Goal: Transaction & Acquisition: Purchase product/service

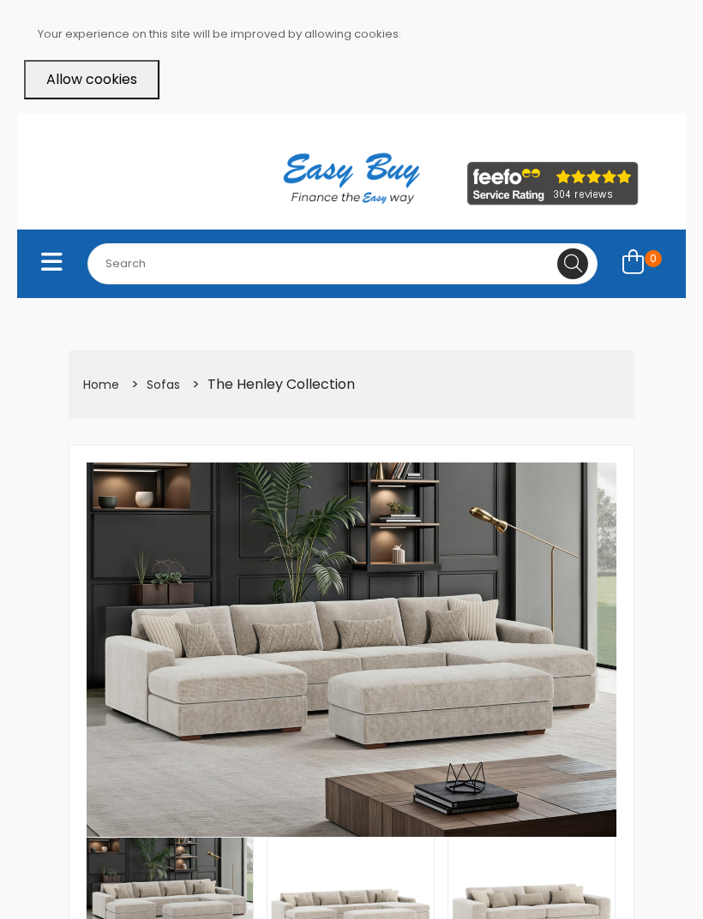
select select "104"
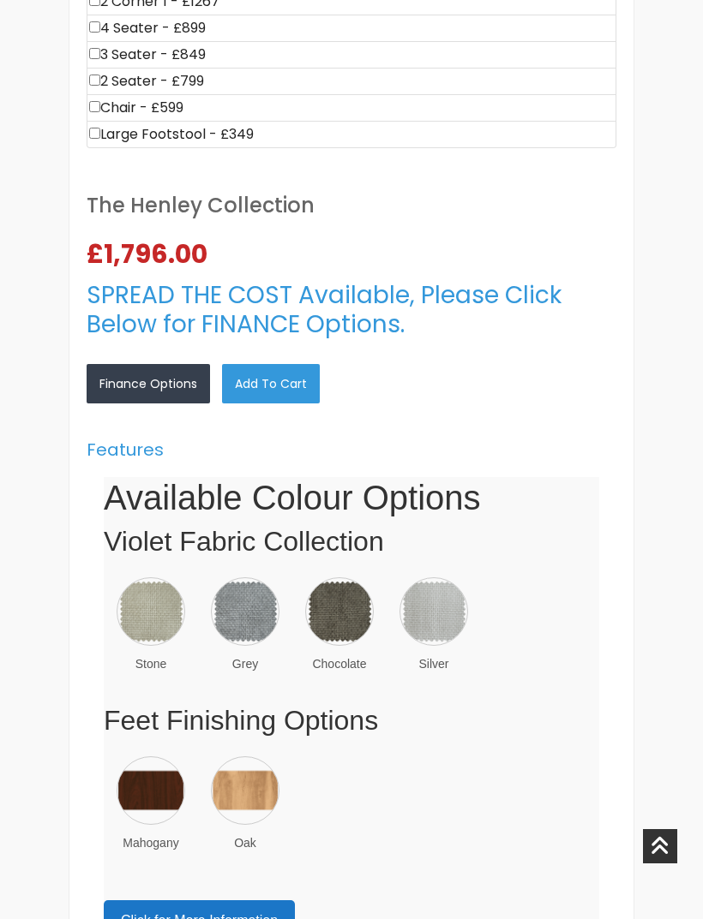
click at [357, 598] on img at bounding box center [339, 611] width 69 height 69
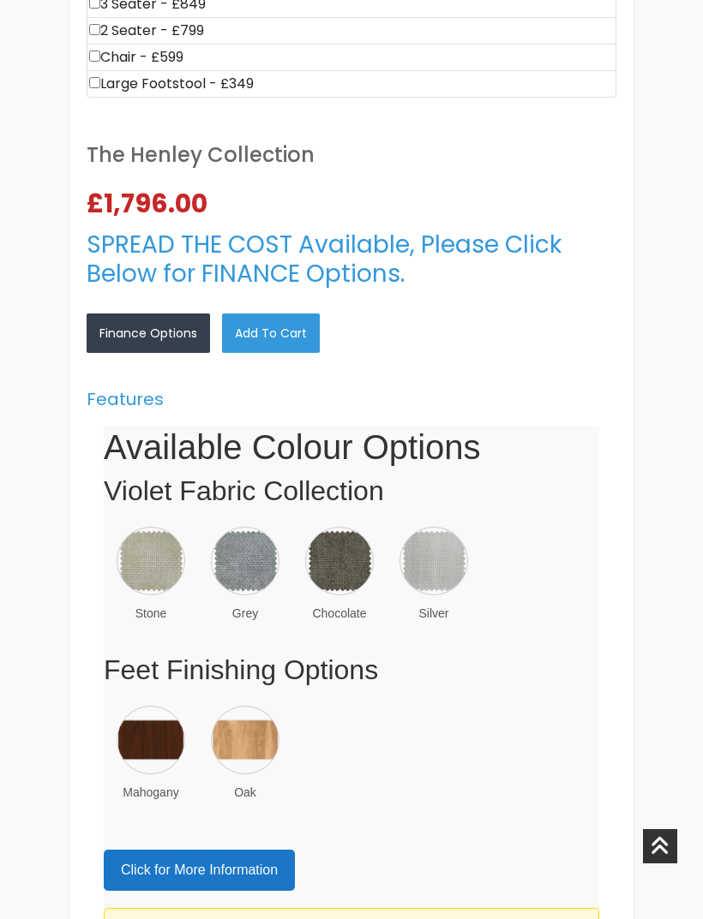
scroll to position [1169, 0]
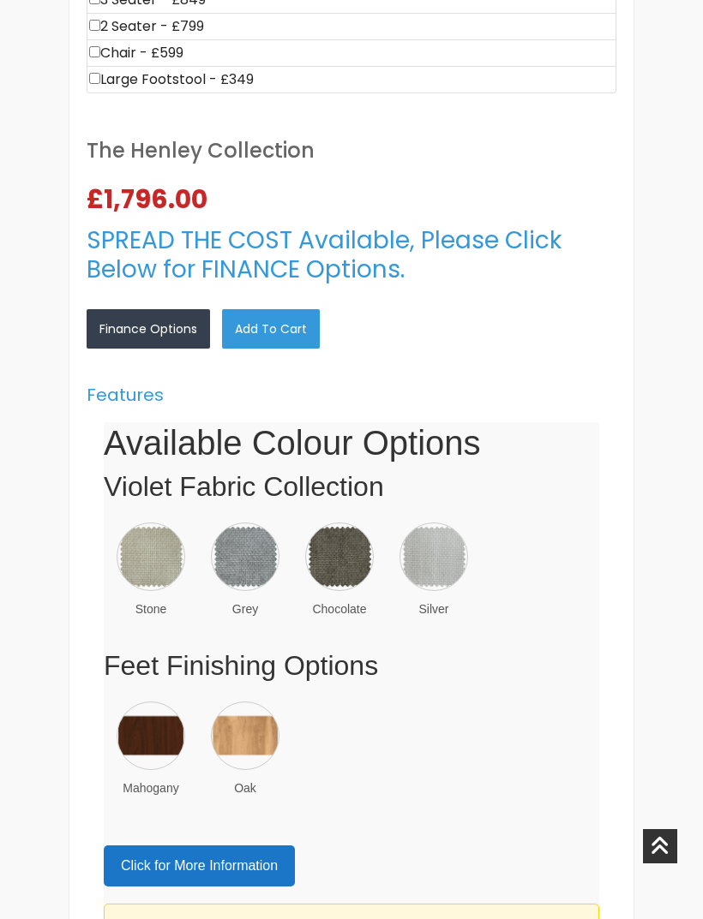
click at [0, 0] on link "×" at bounding box center [0, 0] width 0 height 0
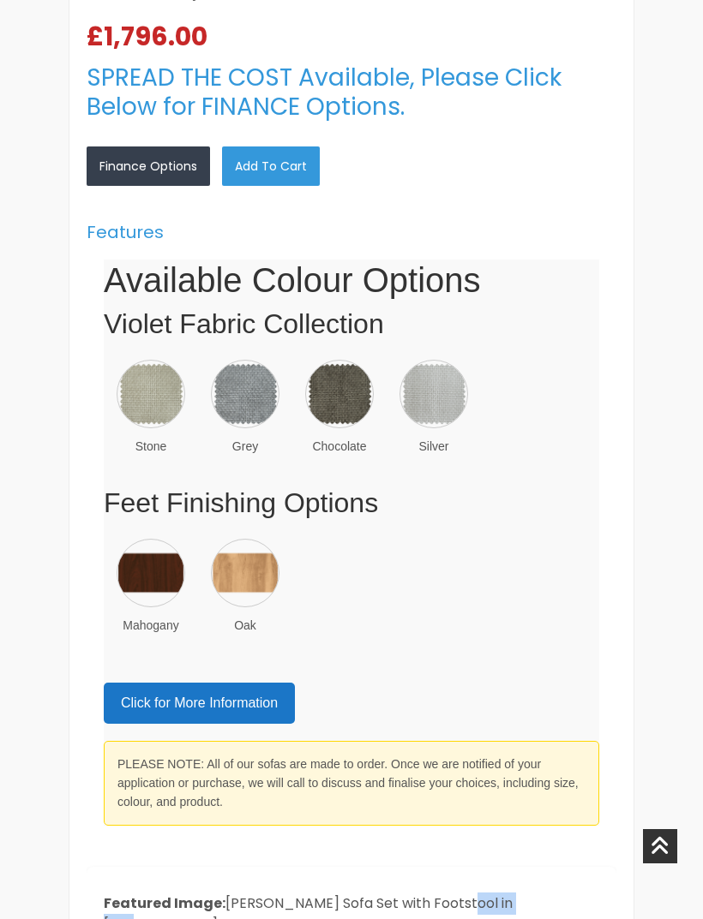
scroll to position [1327, 0]
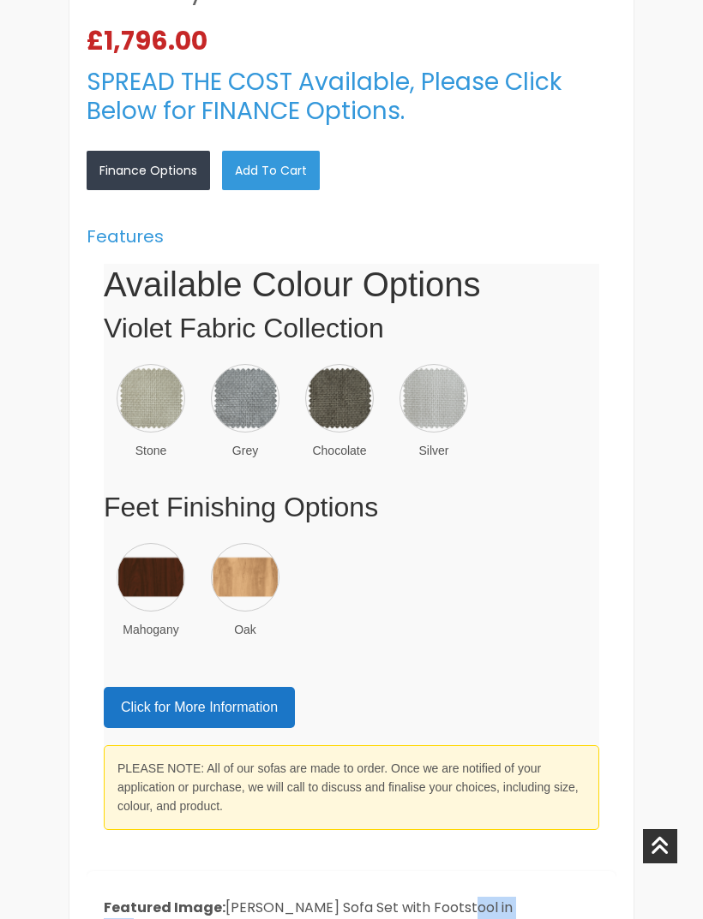
click at [355, 383] on img at bounding box center [339, 398] width 69 height 69
click at [0, 0] on link "×" at bounding box center [0, 0] width 0 height 0
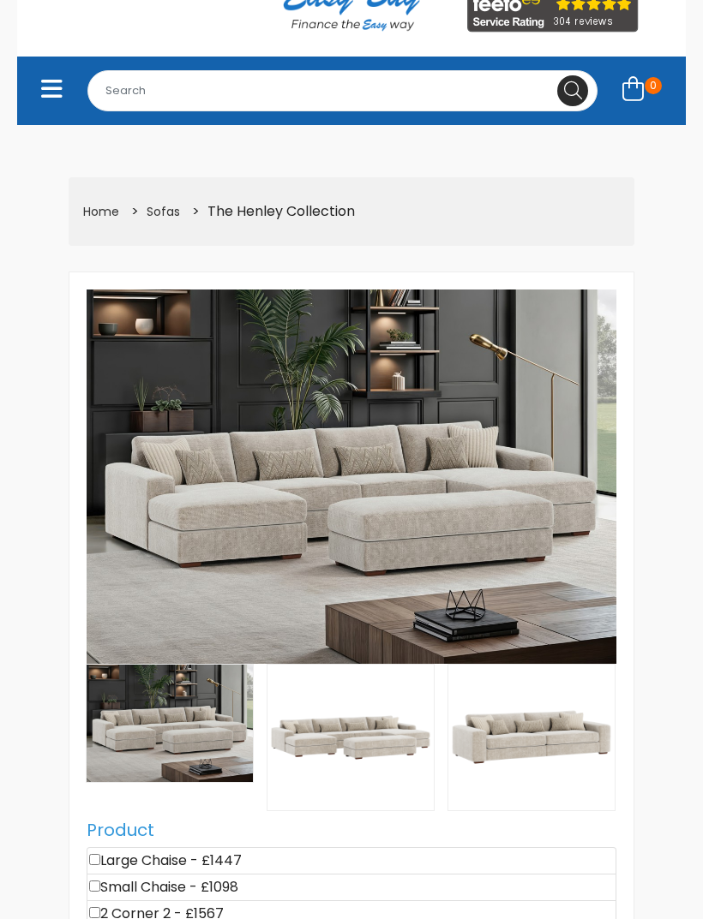
scroll to position [176, 0]
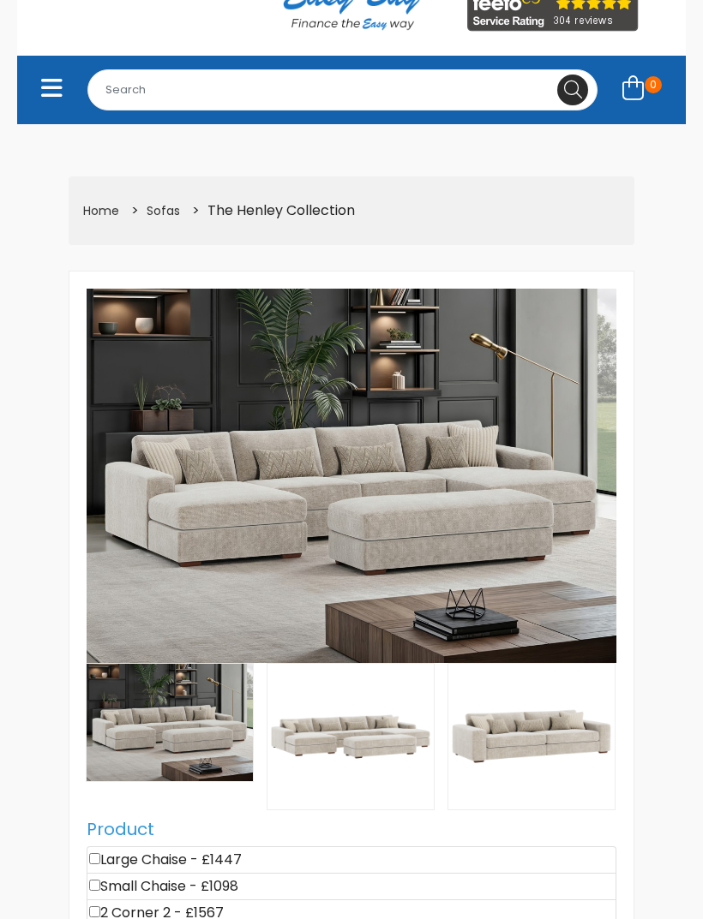
click at [382, 726] on img at bounding box center [350, 737] width 166 height 146
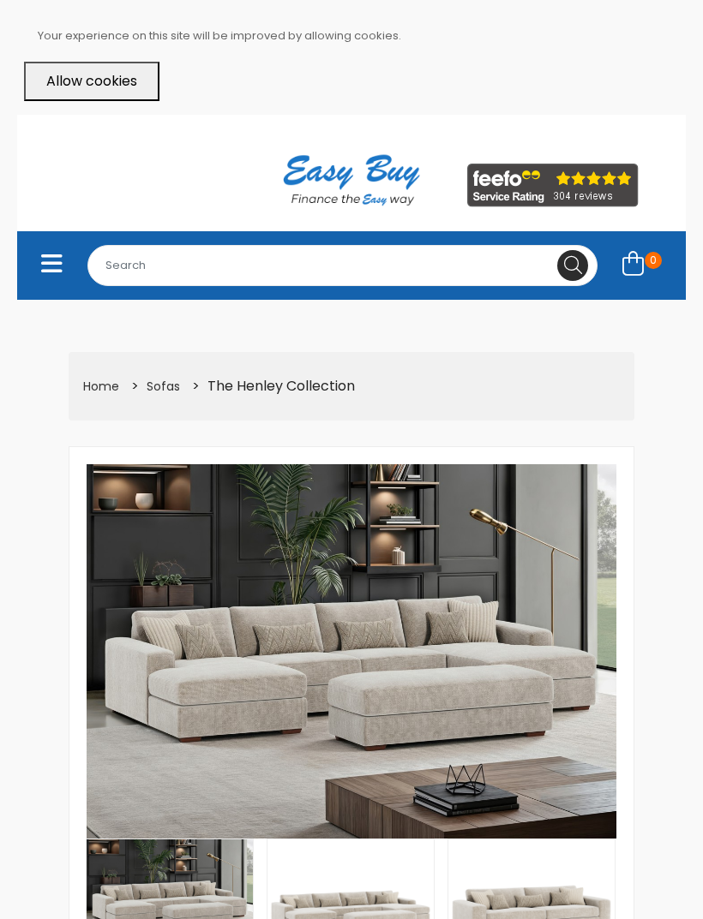
select select
select select "104"
